Goal: Information Seeking & Learning: Learn about a topic

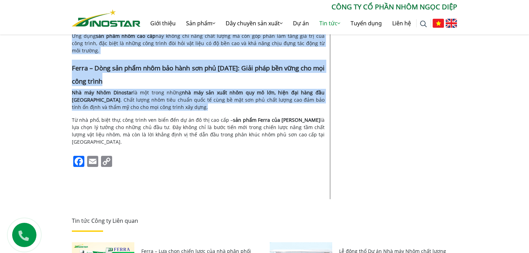
scroll to position [1093, 0]
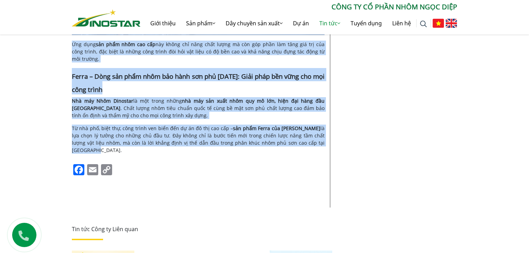
drag, startPoint x: 68, startPoint y: 113, endPoint x: 357, endPoint y: 60, distance: 293.4
copy div "Lore Ipsu Dolo sitam cons ad eli sedd eiu temp inci utl etd Magna – Aliq eni ad…"
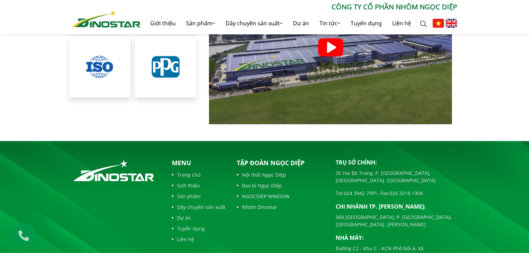
scroll to position [1597, 0]
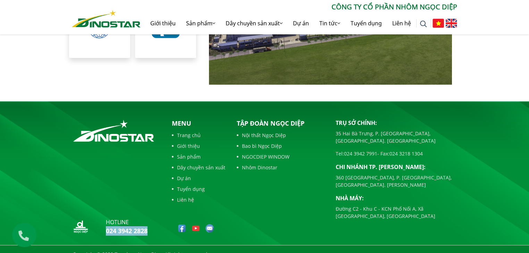
drag, startPoint x: 154, startPoint y: 218, endPoint x: 106, endPoint y: 224, distance: 48.3
click at [106, 224] on div "hotline 024 3942 2828" at bounding box center [116, 228] width 89 height 20
copy link "024 3942 2828"
click at [164, 20] on link "Giới thiệu" at bounding box center [163, 23] width 36 height 22
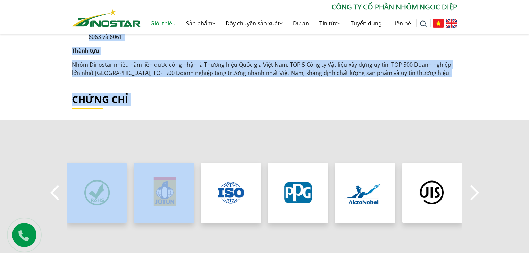
scroll to position [556, 0]
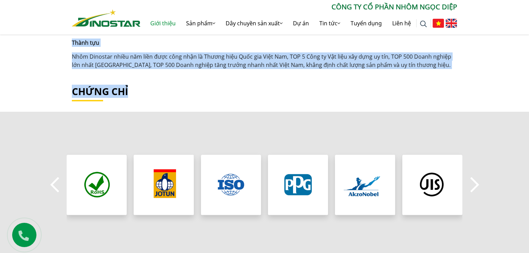
drag, startPoint x: 73, startPoint y: 103, endPoint x: 456, endPoint y: 74, distance: 384.5
copy div "Công ty Cổ phần Nhôm Ngọc Diệp Công ty Cổ phần Nhôm Ngọc Diệp là một trong nhữn…"
